Goal: Find specific page/section: Find specific page/section

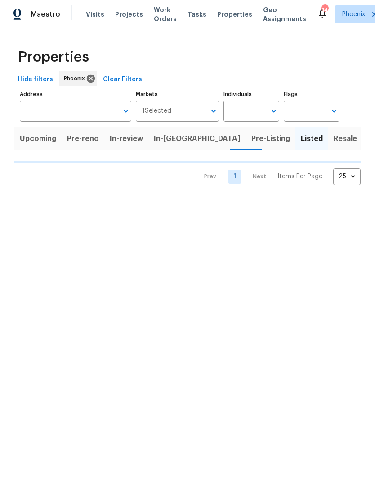
click at [59, 114] on input "Address" at bounding box center [69, 111] width 98 height 21
click at [51, 122] on input "Address" at bounding box center [69, 111] width 98 height 21
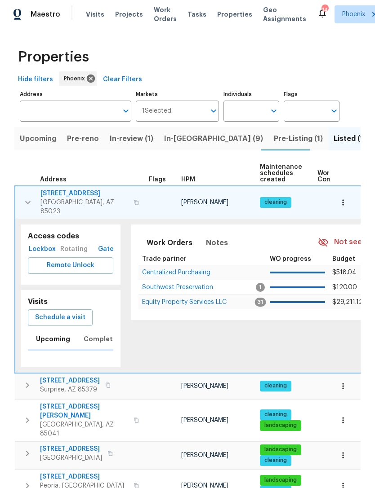
click at [48, 119] on input "Address" at bounding box center [69, 111] width 98 height 21
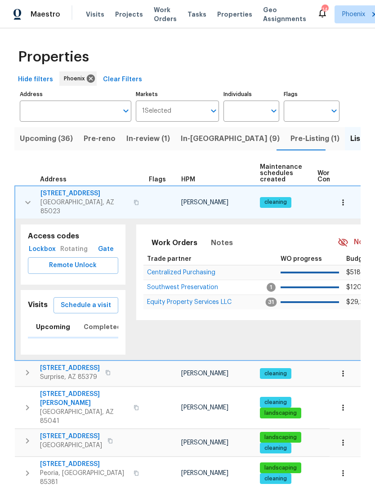
click at [44, 122] on input "Address" at bounding box center [69, 111] width 98 height 21
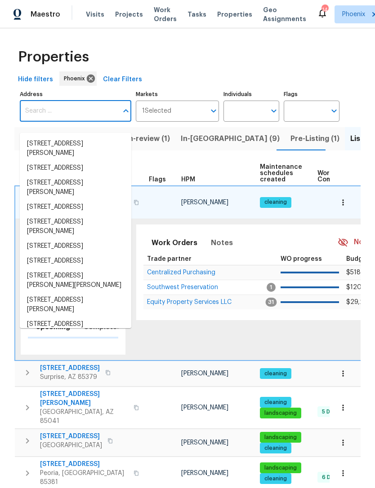
click at [39, 120] on input "Address" at bounding box center [69, 111] width 98 height 21
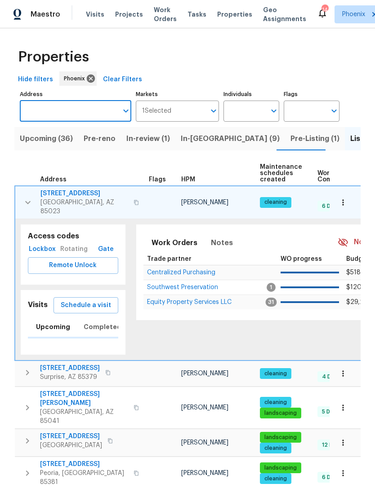
paste input "[STREET_ADDRESS]"
type input "[STREET_ADDRESS]"
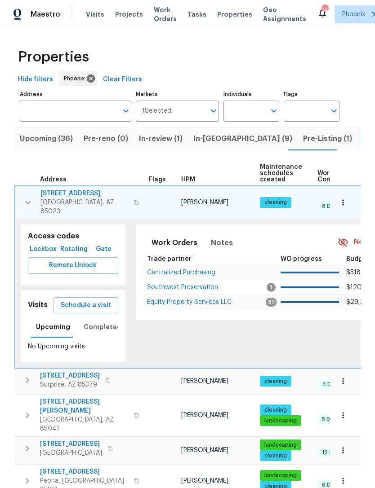
click at [58, 122] on input "Address" at bounding box center [69, 111] width 98 height 21
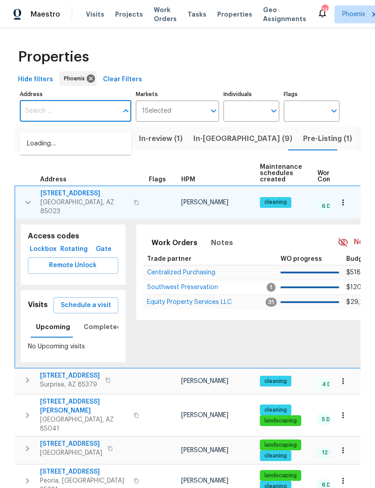
click at [49, 122] on input "Address" at bounding box center [69, 111] width 98 height 21
paste input "[STREET_ADDRESS]"
type input "[STREET_ADDRESS]"
click at [88, 145] on li "14065 W Cornerstone Trl Surprise AZ 85374" at bounding box center [75, 144] width 111 height 15
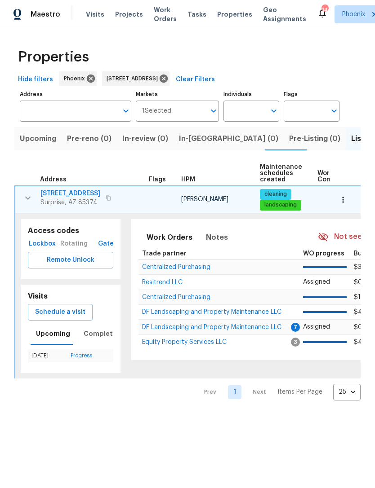
type input "14065 W Cornerstone Trl Surprise AZ 85374"
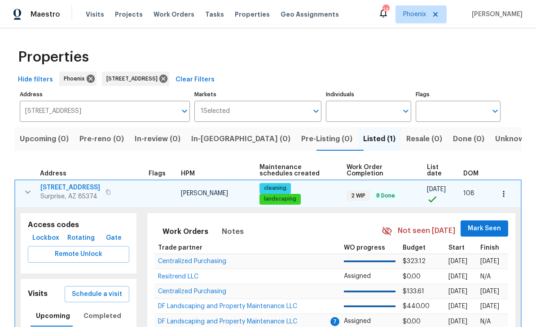
click at [205, 261] on span "Centralized Purchasing" at bounding box center [192, 261] width 68 height 6
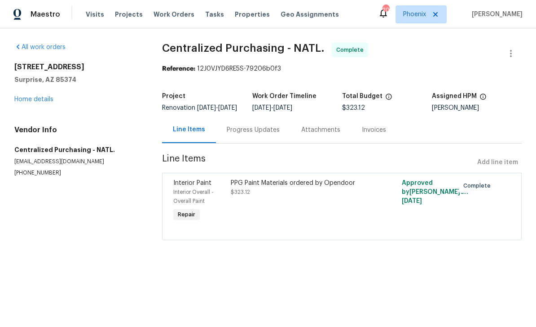
click at [37, 101] on link "Home details" at bounding box center [33, 99] width 39 height 6
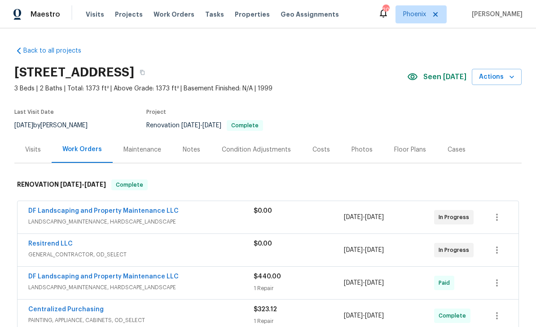
click at [355, 154] on div "Photos" at bounding box center [362, 149] width 43 height 27
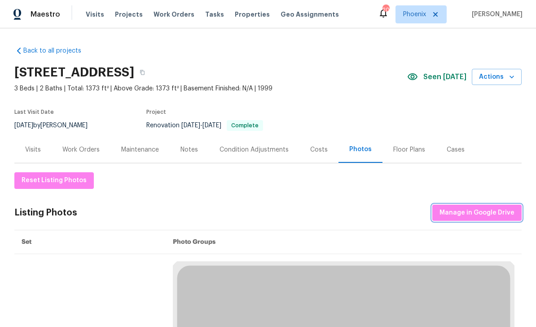
click at [468, 212] on span "Manage in Google Drive" at bounding box center [477, 212] width 75 height 11
